Goal: Information Seeking & Learning: Learn about a topic

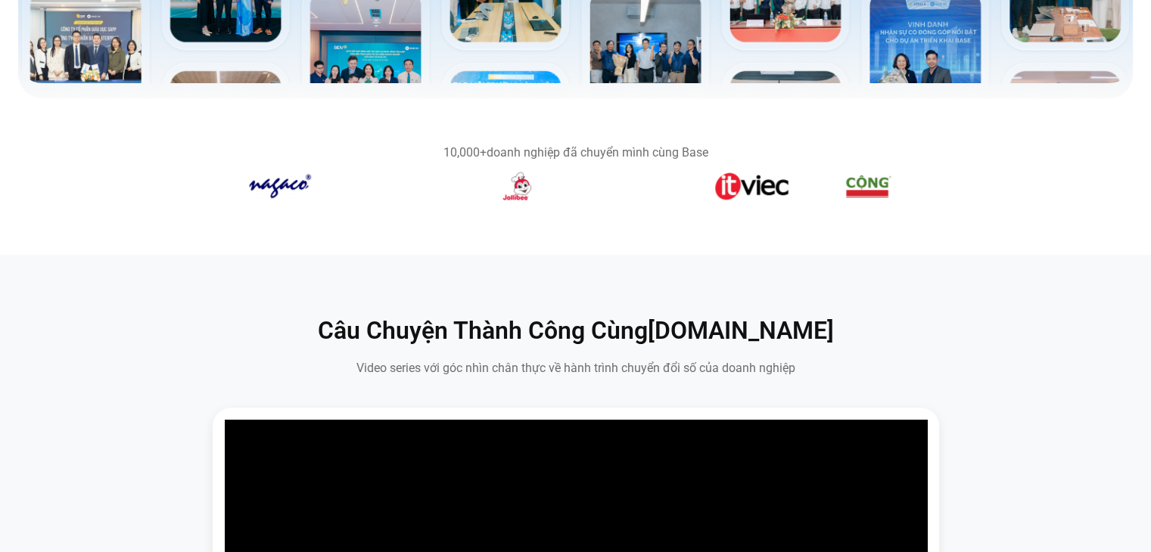
scroll to position [614, 0]
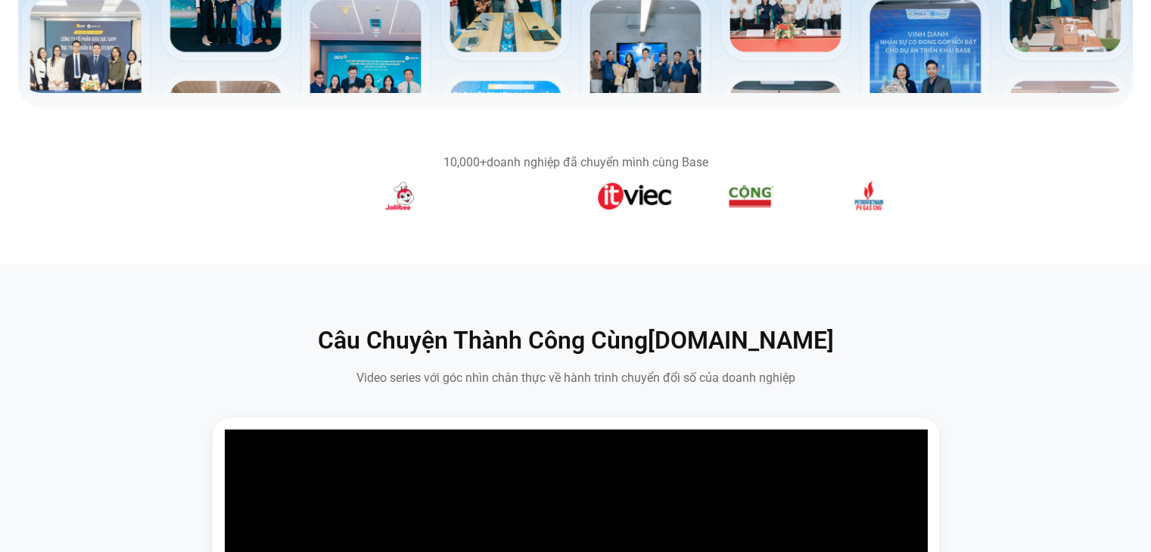
click at [763, 197] on img "6 / 14" at bounding box center [751, 196] width 48 height 30
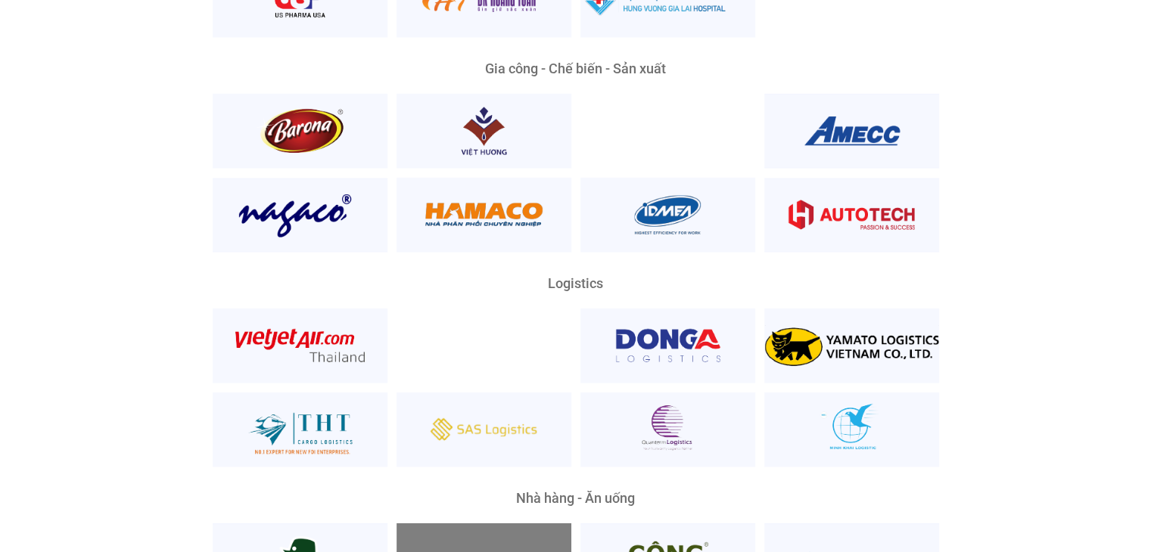
scroll to position [3764, 0]
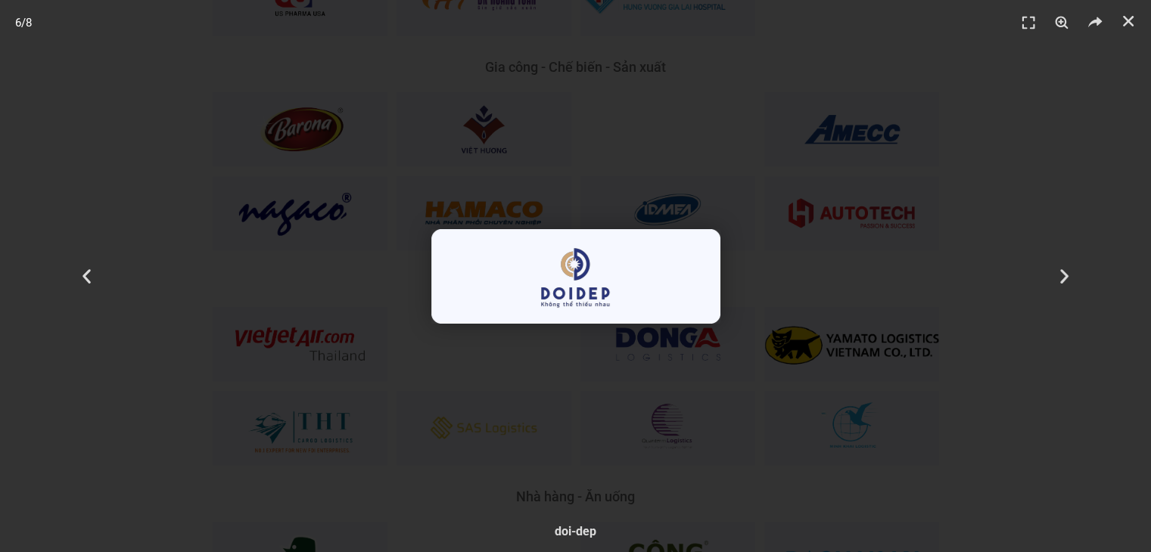
click at [791, 345] on div "6 / 8" at bounding box center [575, 276] width 1045 height 446
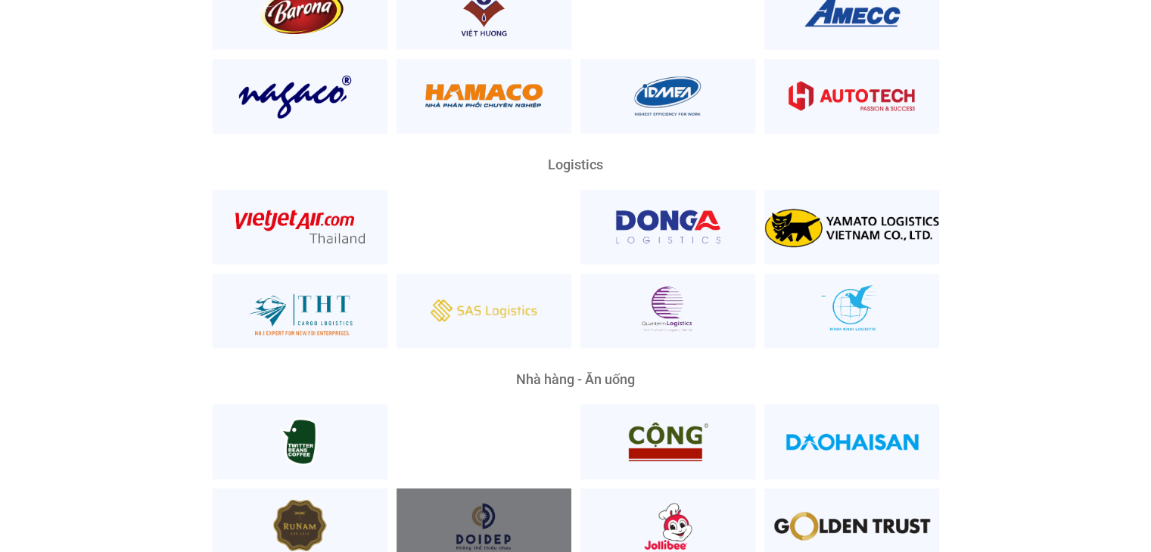
scroll to position [3882, 0]
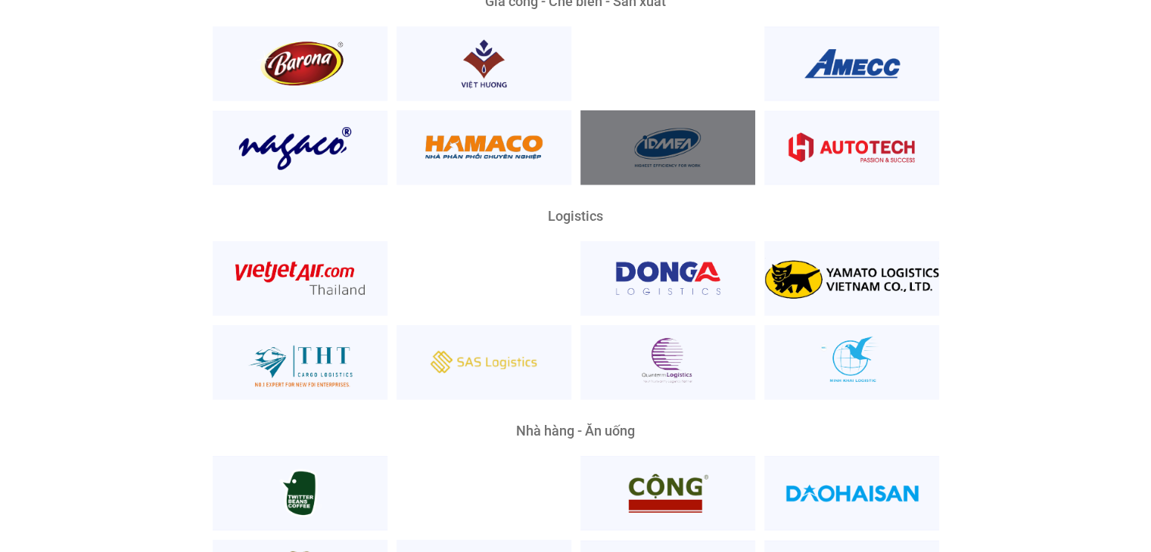
scroll to position [3820, 0]
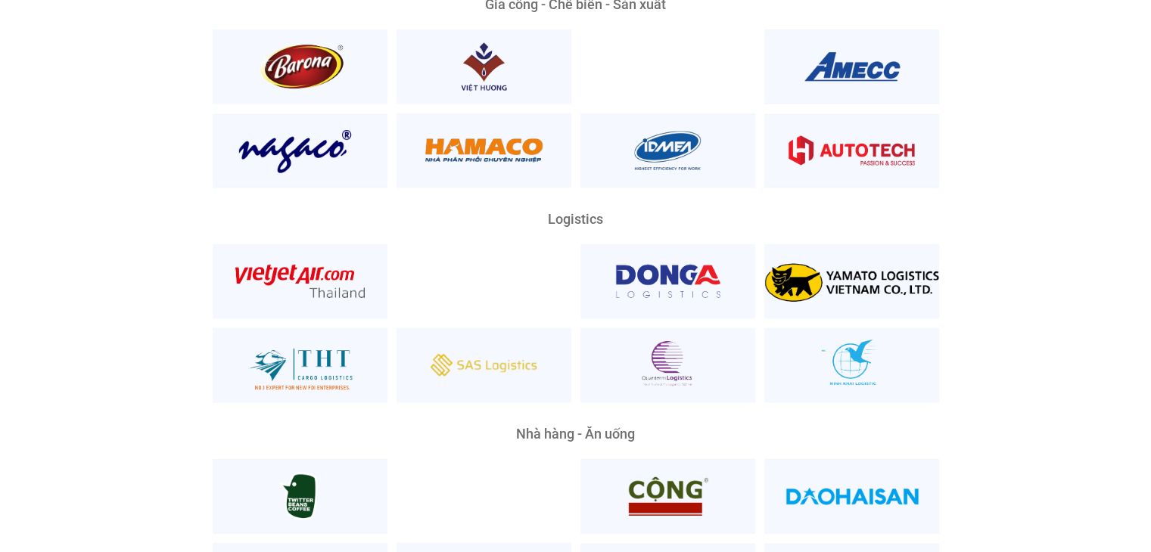
scroll to position [3873, 0]
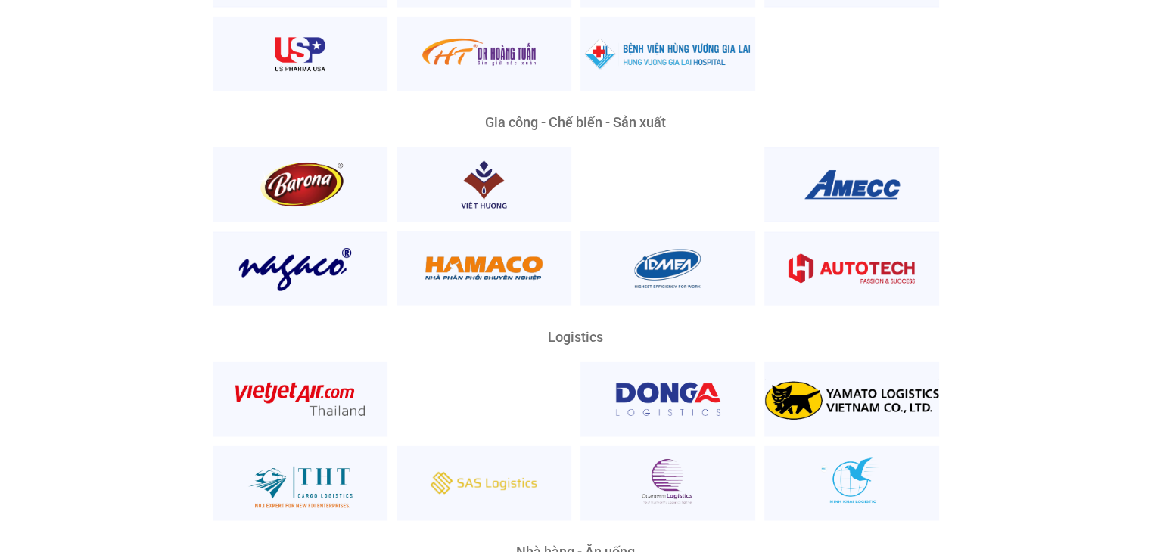
scroll to position [3717, 0]
